Goal: Information Seeking & Learning: Learn about a topic

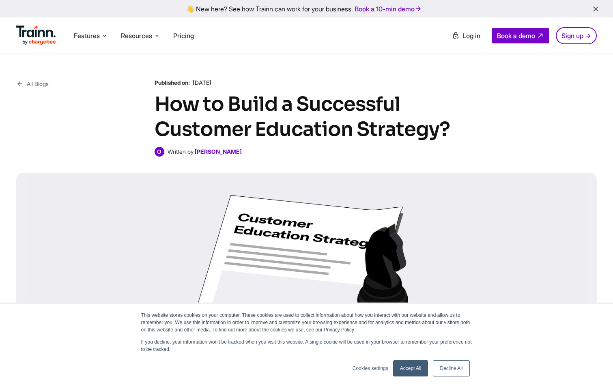
scroll to position [41, 0]
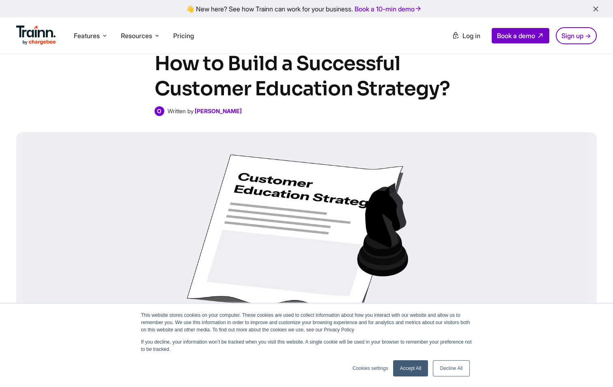
click at [415, 369] on link "Accept All" at bounding box center [410, 368] width 35 height 16
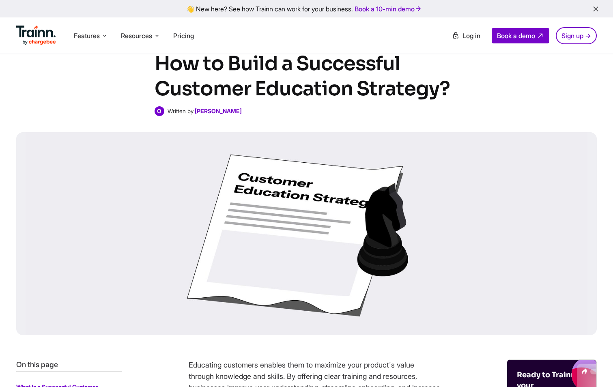
scroll to position [0, 0]
click at [57, 108] on div "All Blogs Published on: 30 Sep , 2024 How to Build a Successful Customer Educat…" at bounding box center [306, 77] width 581 height 78
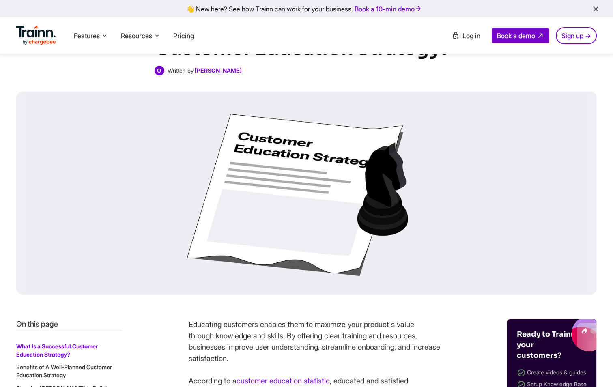
scroll to position [122, 0]
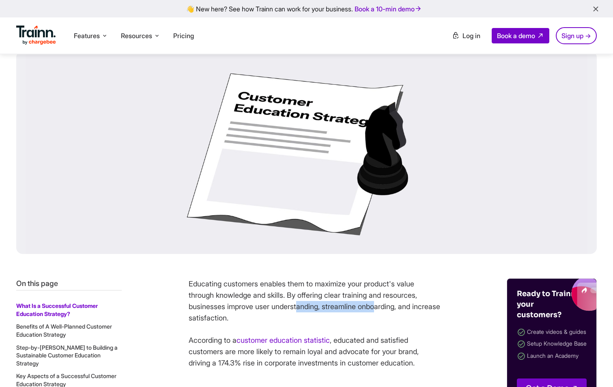
drag, startPoint x: 330, startPoint y: 304, endPoint x: 384, endPoint y: 303, distance: 53.6
click at [383, 303] on p "Educating customers enables them to maximize your product's value through knowl…" at bounding box center [315, 300] width 252 height 45
drag, startPoint x: 384, startPoint y: 303, endPoint x: 350, endPoint y: 318, distance: 36.9
click at [406, 321] on p "Educating customers enables them to maximize your product's value through knowl…" at bounding box center [315, 300] width 252 height 45
drag, startPoint x: 182, startPoint y: 321, endPoint x: 249, endPoint y: 320, distance: 67.3
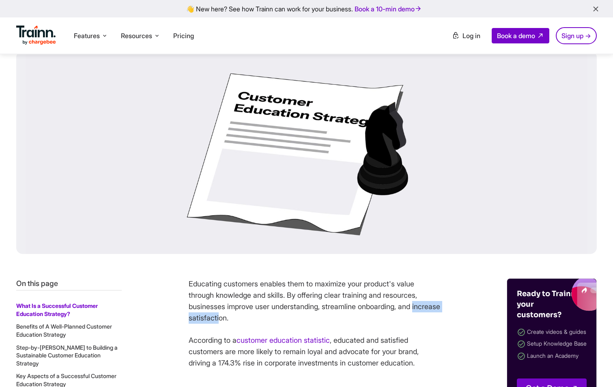
drag, startPoint x: 249, startPoint y: 320, endPoint x: 318, endPoint y: 329, distance: 69.2
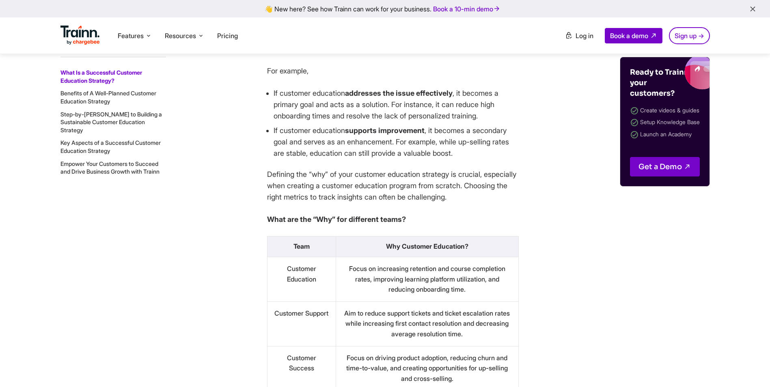
scroll to position [852, 0]
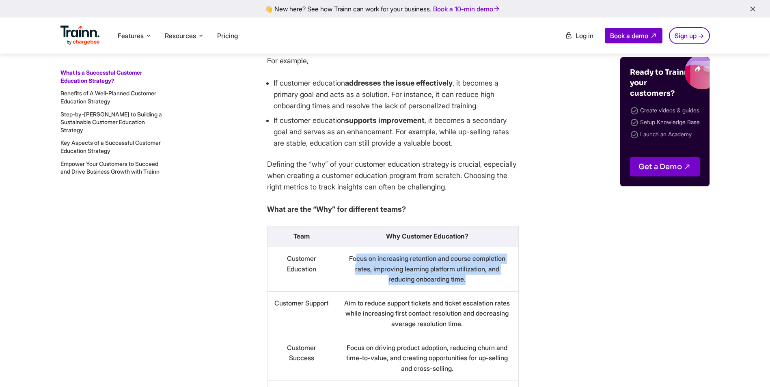
drag, startPoint x: 360, startPoint y: 273, endPoint x: 477, endPoint y: 291, distance: 118.5
click at [477, 291] on td "Focus on increasing retention and course completion rates, improving learning p…" at bounding box center [426, 269] width 183 height 45
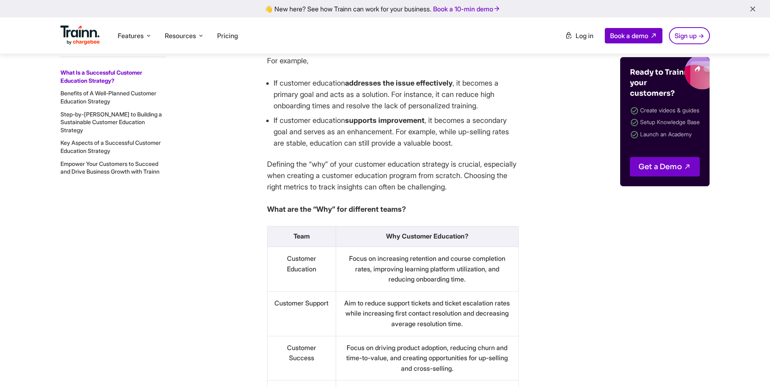
drag, startPoint x: 477, startPoint y: 291, endPoint x: 561, endPoint y: 286, distance: 84.5
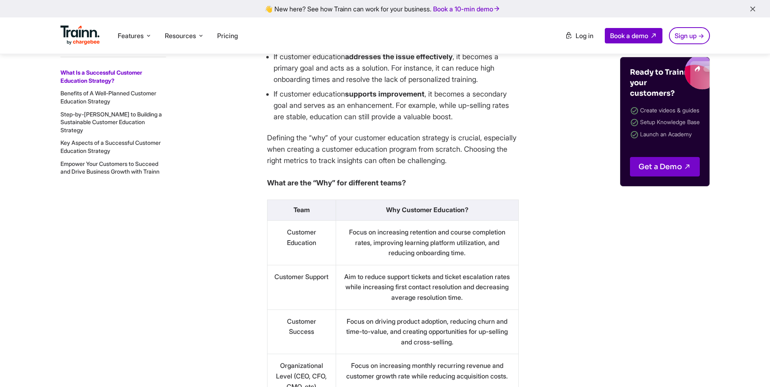
scroll to position [892, 0]
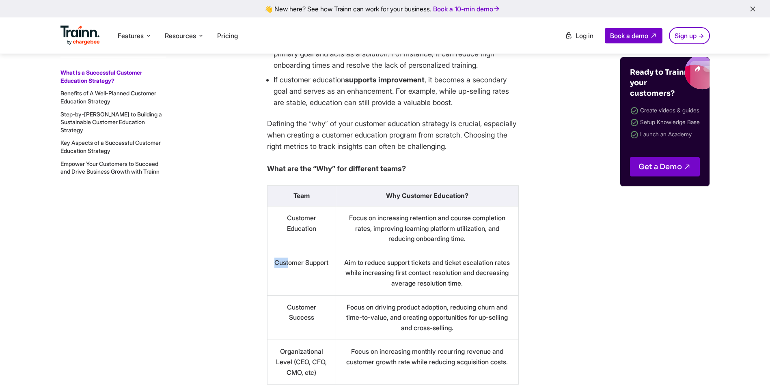
drag, startPoint x: 280, startPoint y: 278, endPoint x: 303, endPoint y: 277, distance: 23.5
click at [303, 277] on td "Customer Support" at bounding box center [301, 273] width 69 height 45
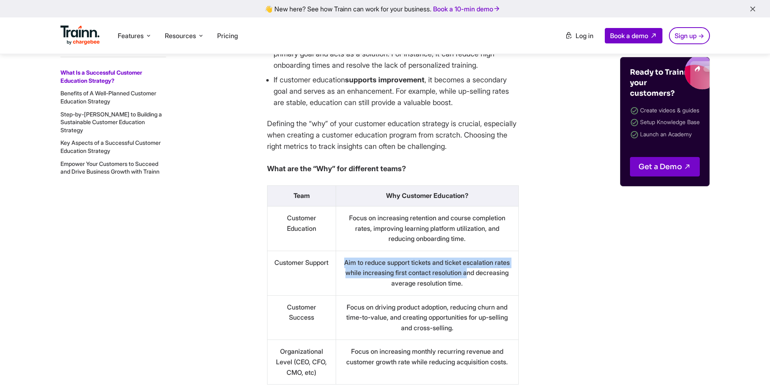
drag, startPoint x: 406, startPoint y: 276, endPoint x: 494, endPoint y: 286, distance: 87.8
click at [494, 286] on td "Aim to reduce support tickets and ticket escalation rates while increasing firs…" at bounding box center [426, 273] width 183 height 45
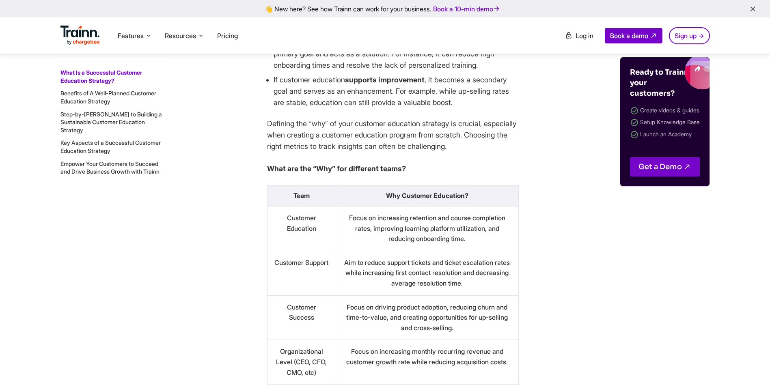
drag, startPoint x: 282, startPoint y: 318, endPoint x: 362, endPoint y: 320, distance: 80.3
click at [362, 320] on tr "Customer Success Focus on driving product adoption, reducing churn and time-to-…" at bounding box center [392, 317] width 251 height 45
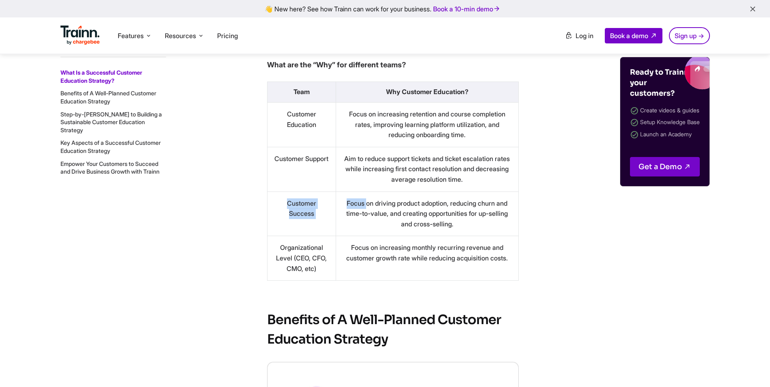
scroll to position [1014, 0]
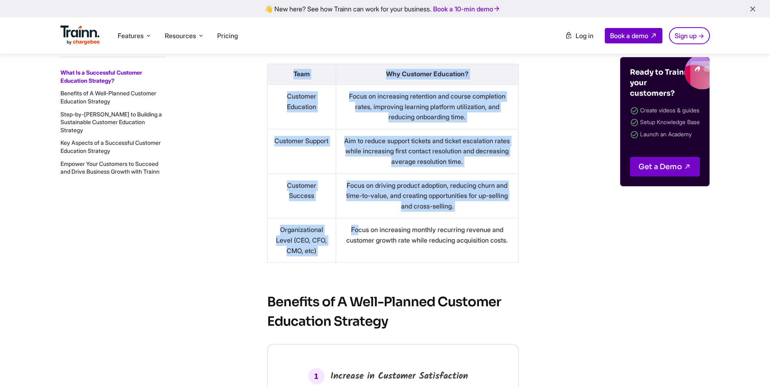
drag, startPoint x: 353, startPoint y: 241, endPoint x: 522, endPoint y: 258, distance: 170.0
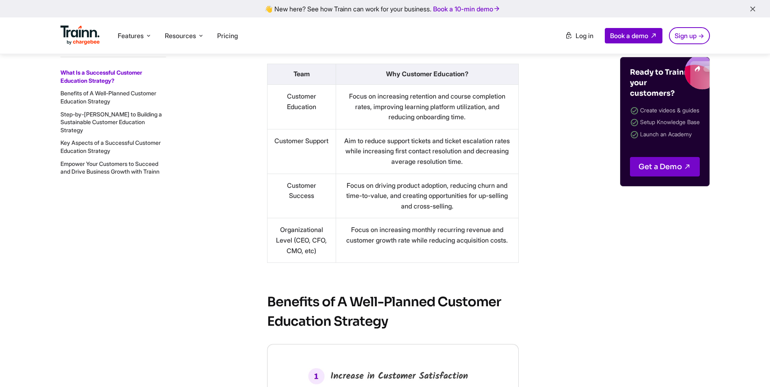
drag, startPoint x: 522, startPoint y: 258, endPoint x: 556, endPoint y: 282, distance: 41.4
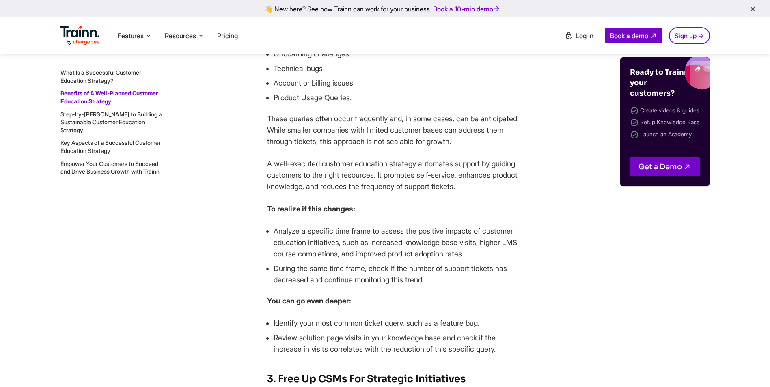
scroll to position [2069, 0]
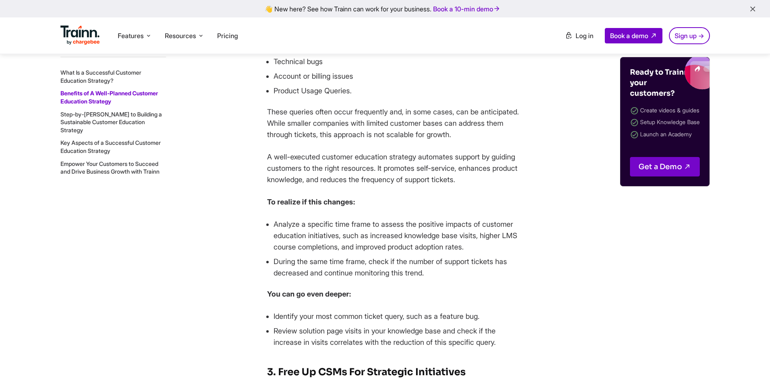
click at [106, 119] on link "Step-by-[PERSON_NAME] to Building a Sustainable Customer Education Strategy" at bounding box center [110, 121] width 101 height 23
click at [127, 115] on link "Step-by-[PERSON_NAME] to Building a Sustainable Customer Education Strategy" at bounding box center [110, 121] width 101 height 23
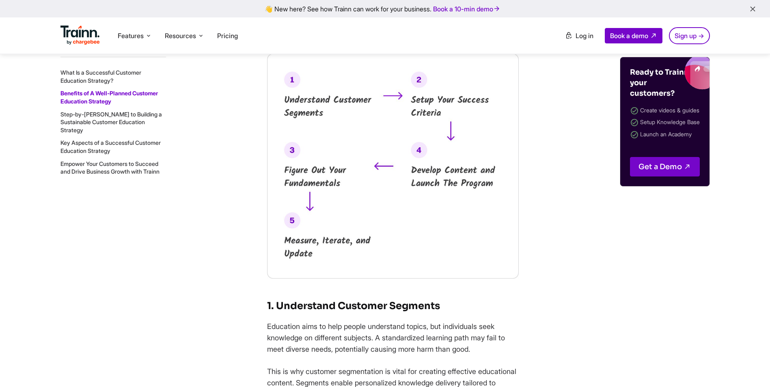
scroll to position [3479, 0]
